Goal: Task Accomplishment & Management: Use online tool/utility

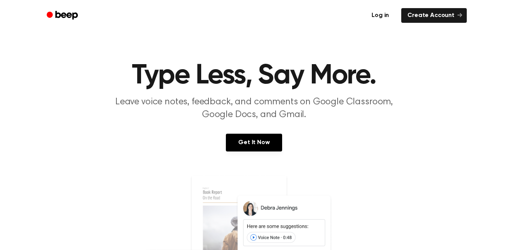
click at [387, 13] on link "Log in" at bounding box center [380, 16] width 33 height 18
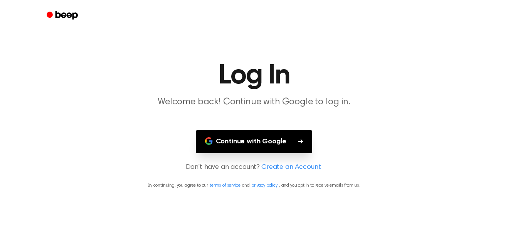
click at [294, 140] on button "Continue with Google" at bounding box center [254, 141] width 117 height 23
click at [288, 141] on button "Continue with Google" at bounding box center [254, 141] width 117 height 23
click at [293, 137] on button "Continue with Google" at bounding box center [254, 141] width 117 height 23
click at [304, 167] on link "Create an Account" at bounding box center [291, 167] width 59 height 10
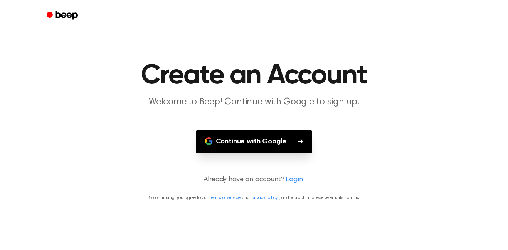
click at [290, 150] on button "Continue with Google" at bounding box center [254, 141] width 117 height 23
click at [280, 139] on button "Continue with Google" at bounding box center [254, 141] width 117 height 23
click at [291, 178] on link "Login" at bounding box center [294, 179] width 17 height 10
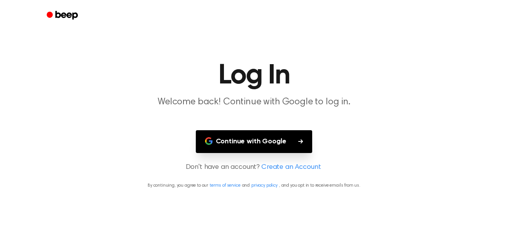
click at [277, 148] on button "Continue with Google" at bounding box center [254, 141] width 117 height 23
click at [284, 166] on link "Create an Account" at bounding box center [291, 167] width 59 height 10
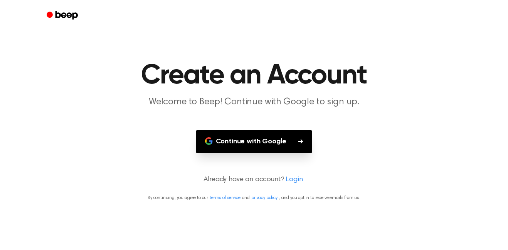
click at [258, 138] on button "Continue with Google" at bounding box center [254, 141] width 117 height 23
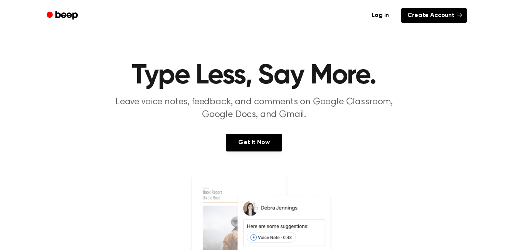
click at [424, 16] on link "Create Account" at bounding box center [435, 15] width 66 height 15
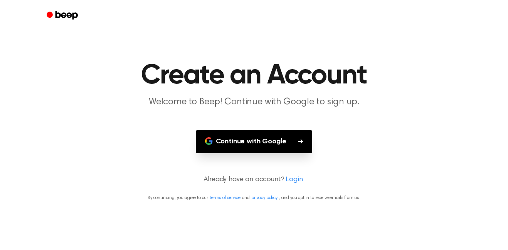
click at [297, 139] on button "Continue with Google" at bounding box center [254, 141] width 117 height 23
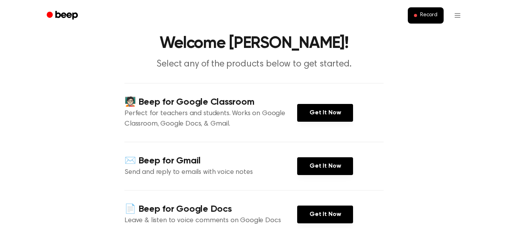
scroll to position [41, 0]
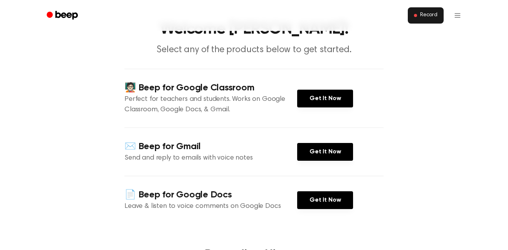
click at [424, 16] on span "Record" at bounding box center [429, 15] width 17 height 7
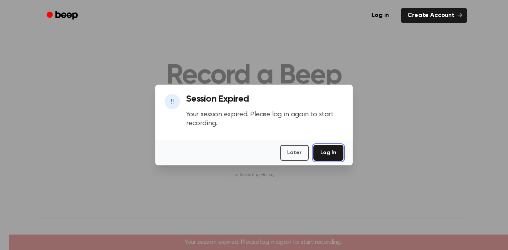
click at [331, 149] on button "Log In" at bounding box center [329, 153] width 30 height 16
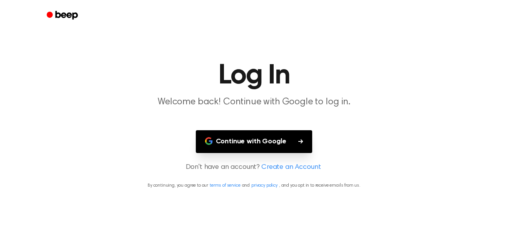
click at [300, 146] on button "Continue with Google" at bounding box center [254, 141] width 117 height 23
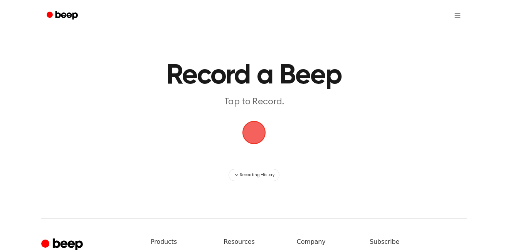
click at [254, 130] on span "button" at bounding box center [255, 133] width 24 height 24
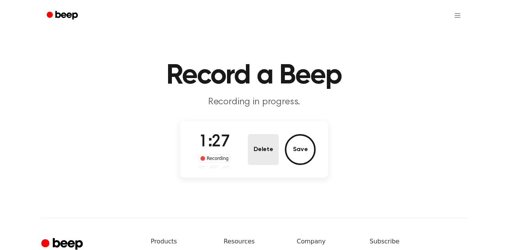
click at [267, 142] on button "Delete" at bounding box center [263, 149] width 31 height 31
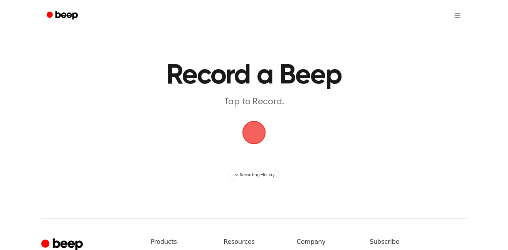
click at [262, 132] on span "button" at bounding box center [254, 132] width 26 height 26
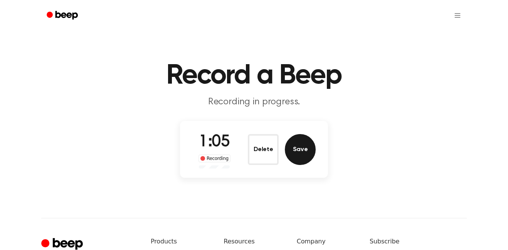
click at [305, 146] on button "Save" at bounding box center [300, 149] width 31 height 31
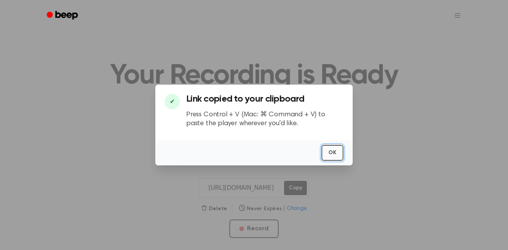
click at [334, 150] on button "OK" at bounding box center [333, 153] width 22 height 16
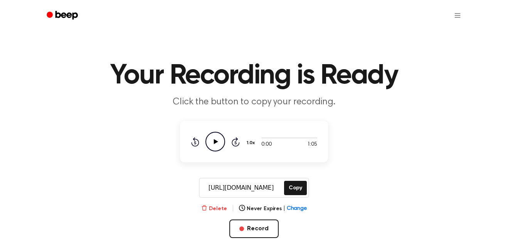
click at [214, 207] on button "Delete" at bounding box center [214, 208] width 26 height 8
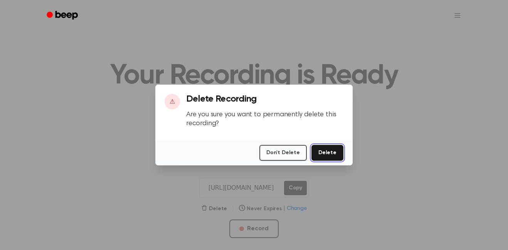
click at [331, 152] on button "Delete" at bounding box center [328, 153] width 32 height 16
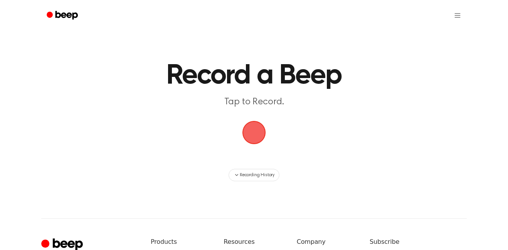
click at [261, 135] on span "button" at bounding box center [254, 132] width 26 height 26
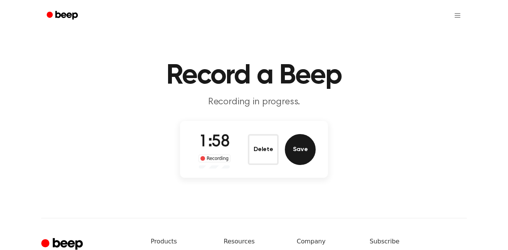
click at [307, 155] on button "Save" at bounding box center [300, 149] width 31 height 31
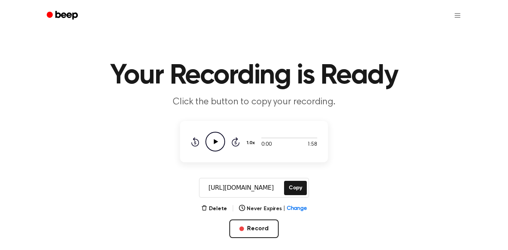
click at [211, 142] on icon "Play Audio" at bounding box center [216, 142] width 20 height 20
click at [215, 207] on button "Delete" at bounding box center [214, 208] width 26 height 8
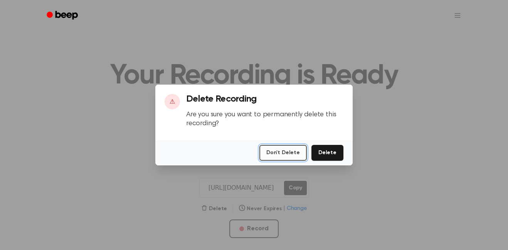
click at [283, 155] on button "Don't Delete" at bounding box center [283, 153] width 47 height 16
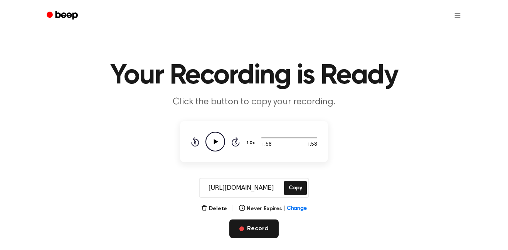
click at [272, 225] on button "Record" at bounding box center [254, 228] width 49 height 19
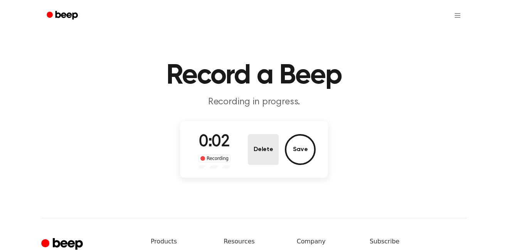
click at [267, 149] on button "Delete" at bounding box center [263, 149] width 31 height 31
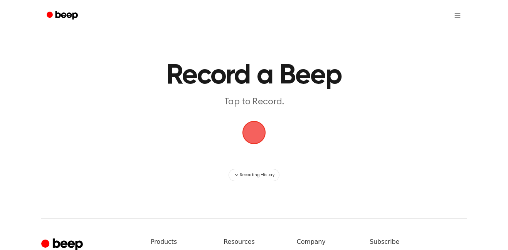
click at [258, 136] on span "button" at bounding box center [254, 132] width 26 height 26
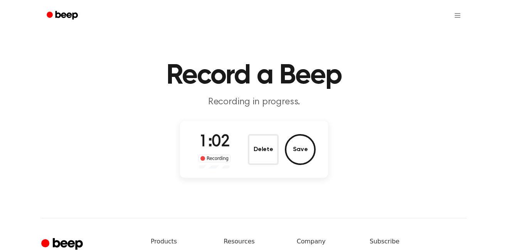
click at [258, 136] on button "Delete" at bounding box center [263, 149] width 31 height 31
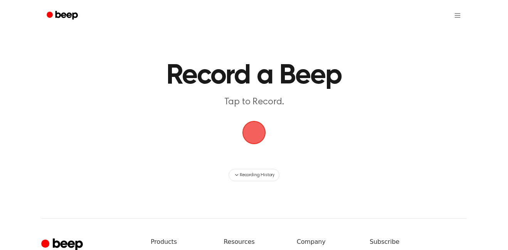
click at [262, 133] on span "button" at bounding box center [254, 132] width 26 height 26
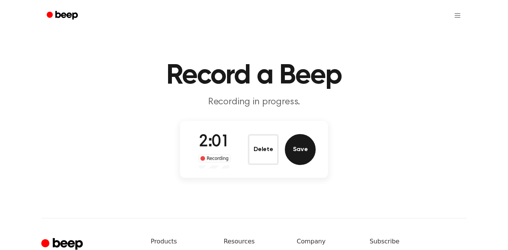
click at [300, 148] on button "Save" at bounding box center [300, 149] width 31 height 31
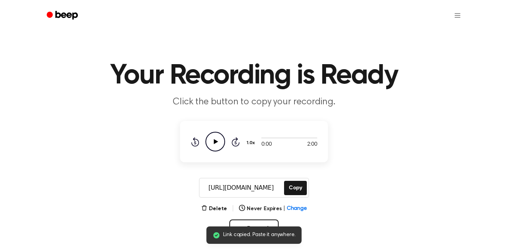
click at [214, 139] on icon "Play Audio" at bounding box center [216, 142] width 20 height 20
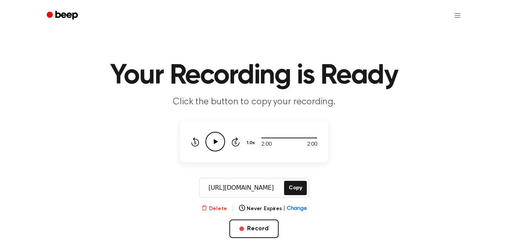
click at [215, 208] on button "Delete" at bounding box center [214, 208] width 26 height 8
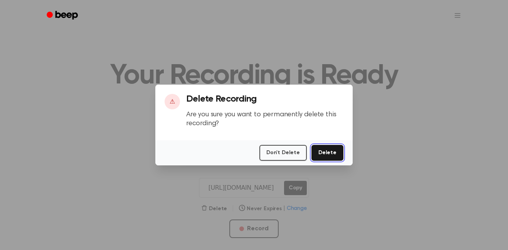
click at [337, 152] on button "Delete" at bounding box center [328, 153] width 32 height 16
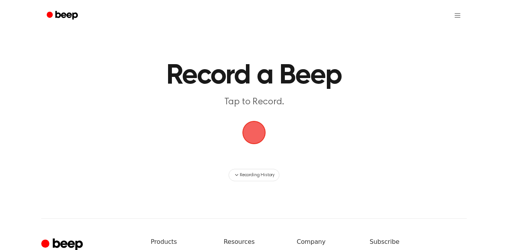
click at [255, 137] on span "button" at bounding box center [254, 132] width 26 height 26
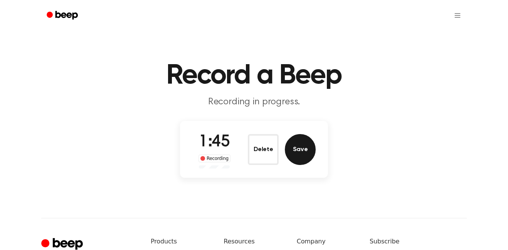
click at [306, 144] on button "Save" at bounding box center [300, 149] width 31 height 31
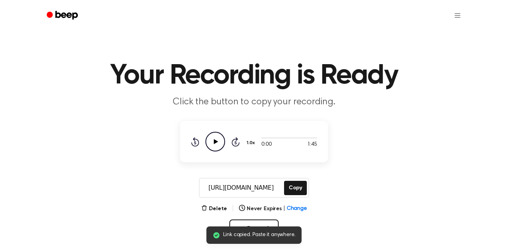
click at [210, 141] on icon "Play Audio" at bounding box center [216, 142] width 20 height 20
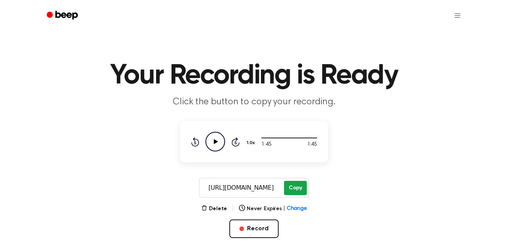
click at [301, 186] on button "Copy" at bounding box center [295, 188] width 23 height 14
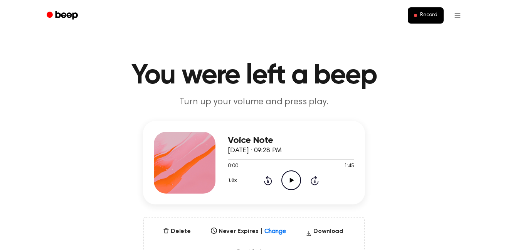
click at [293, 178] on icon "Play Audio" at bounding box center [292, 180] width 20 height 20
click at [293, 178] on icon at bounding box center [291, 179] width 3 height 5
